Goal: Find specific page/section: Find specific page/section

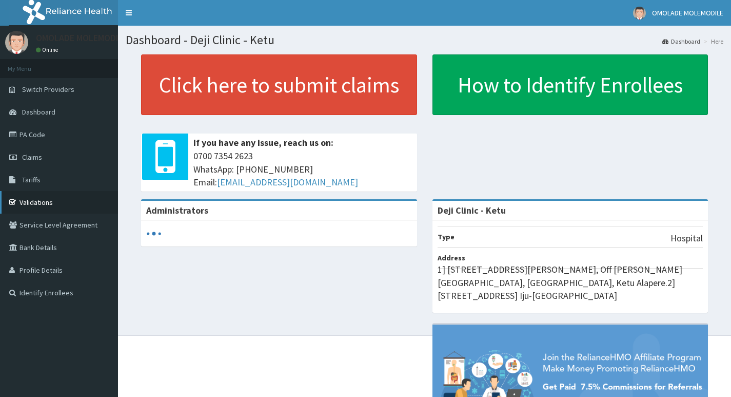
click at [27, 206] on link "Validations" at bounding box center [59, 202] width 118 height 23
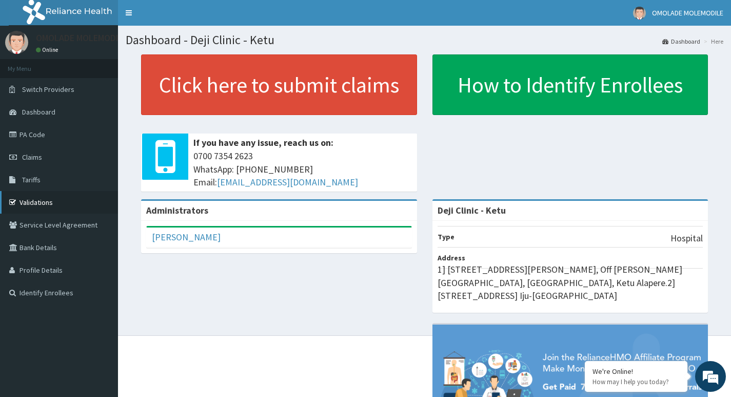
click at [38, 207] on link "Validations" at bounding box center [59, 202] width 118 height 23
